Goal: Task Accomplishment & Management: Manage account settings

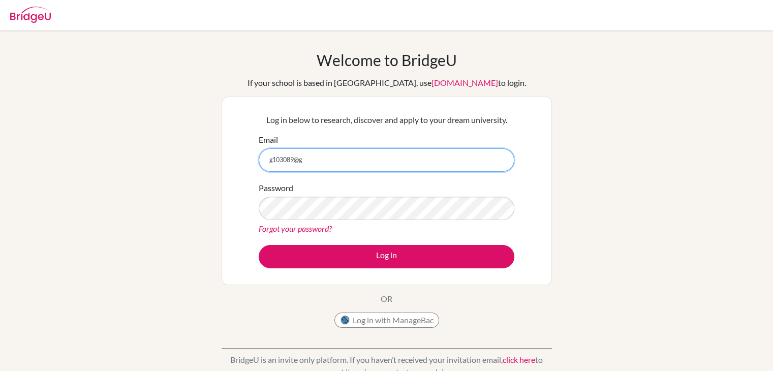
click at [307, 161] on input "g103089@g" at bounding box center [387, 159] width 256 height 23
type input "[EMAIL_ADDRESS][DOMAIN_NAME]"
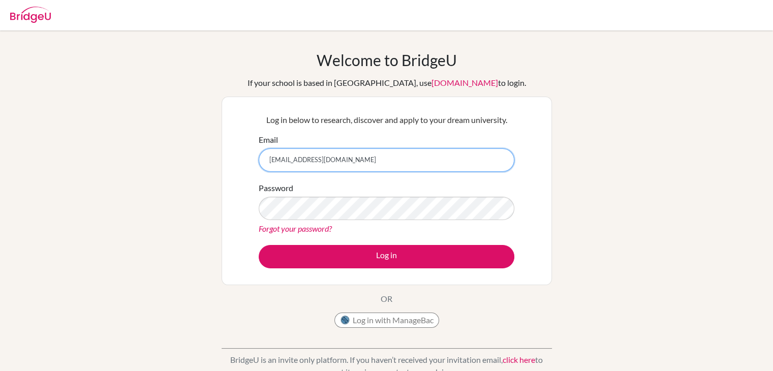
click at [259, 245] on button "Log in" at bounding box center [387, 256] width 256 height 23
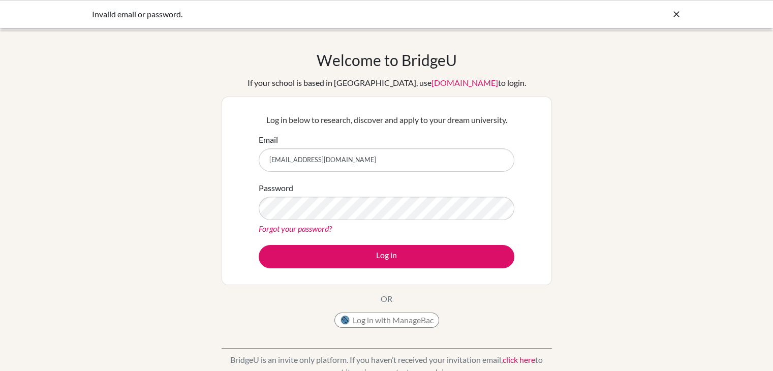
click at [259, 245] on button "Log in" at bounding box center [387, 256] width 256 height 23
click at [354, 181] on form "Email [EMAIL_ADDRESS][DOMAIN_NAME] Password Forgot your password? Log in" at bounding box center [387, 201] width 256 height 135
click at [305, 163] on input "[EMAIL_ADDRESS][DOMAIN_NAME]" at bounding box center [387, 159] width 256 height 23
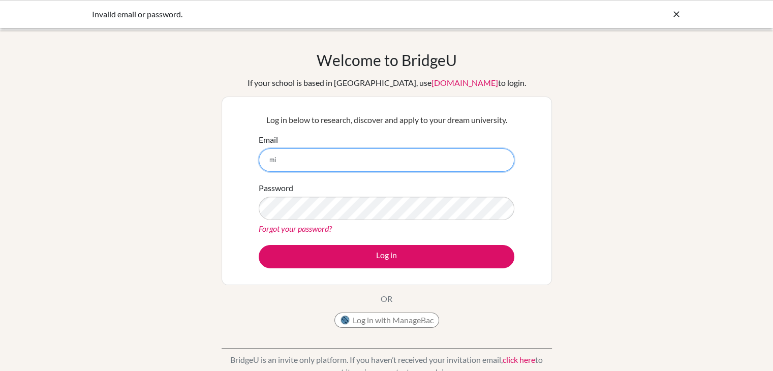
type input "m"
type input "[EMAIL_ADDRESS][DOMAIN_NAME]"
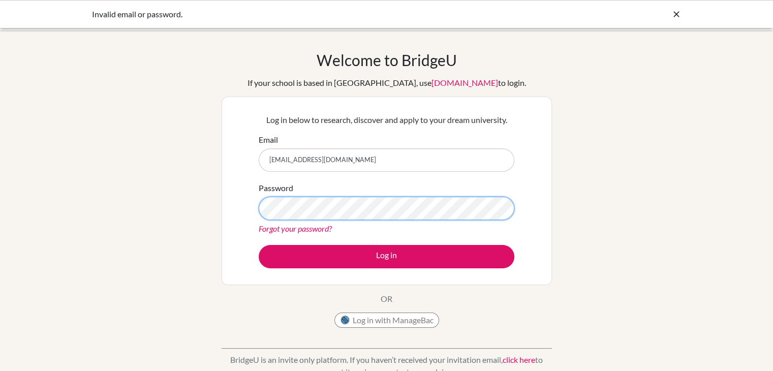
click at [259, 245] on button "Log in" at bounding box center [387, 256] width 256 height 23
